Goal: Contribute content: Add original content to the website for others to see

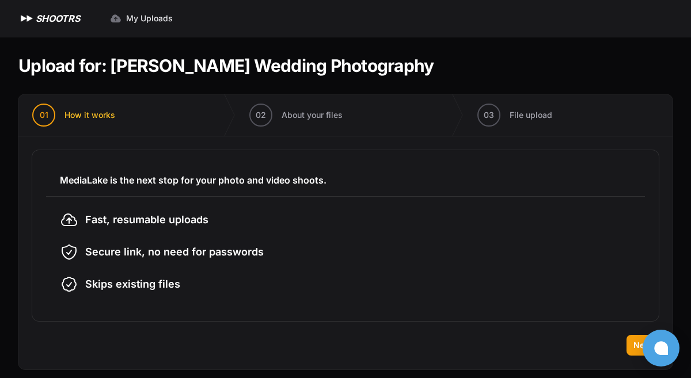
scroll to position [10, 0]
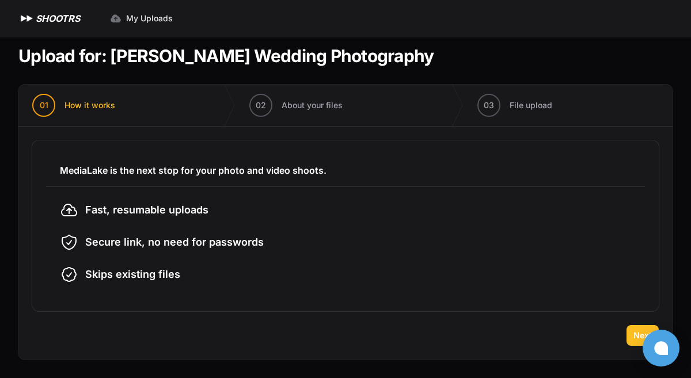
click at [635, 332] on span "Next" at bounding box center [642, 336] width 18 height 12
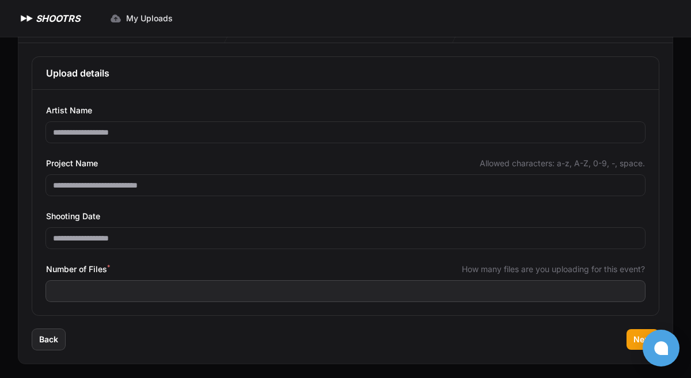
scroll to position [94, 0]
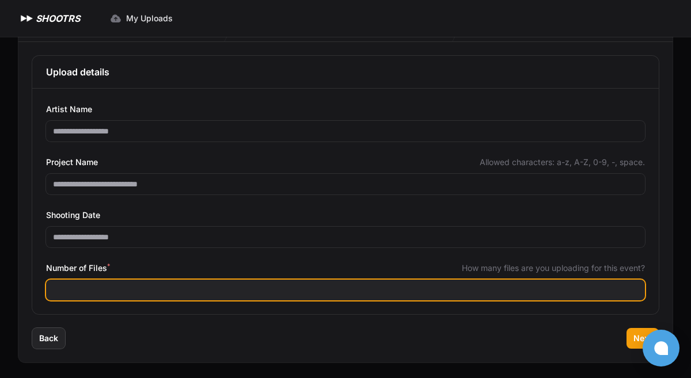
click at [134, 295] on input "Number of Files *" at bounding box center [345, 290] width 598 height 21
type input "****"
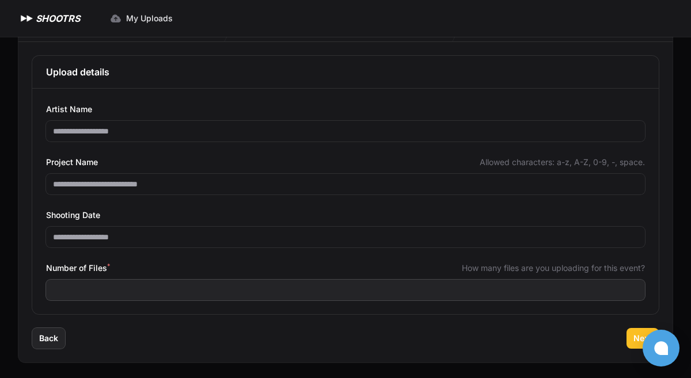
click at [635, 334] on span "Next" at bounding box center [642, 339] width 18 height 12
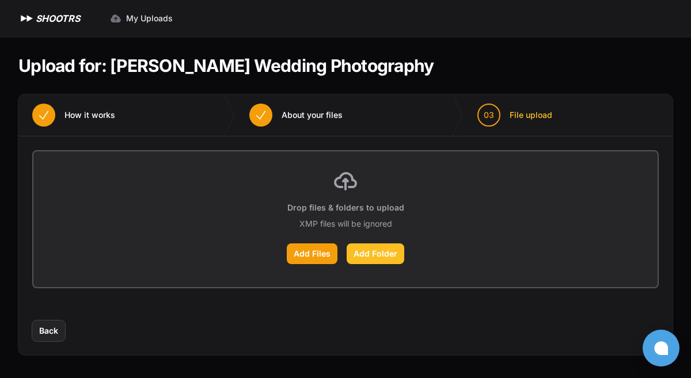
click at [368, 252] on label "Add Folder" at bounding box center [375, 253] width 58 height 21
click at [0, 0] on input "Add Folder" at bounding box center [0, 0] width 0 height 0
